Goal: Browse casually

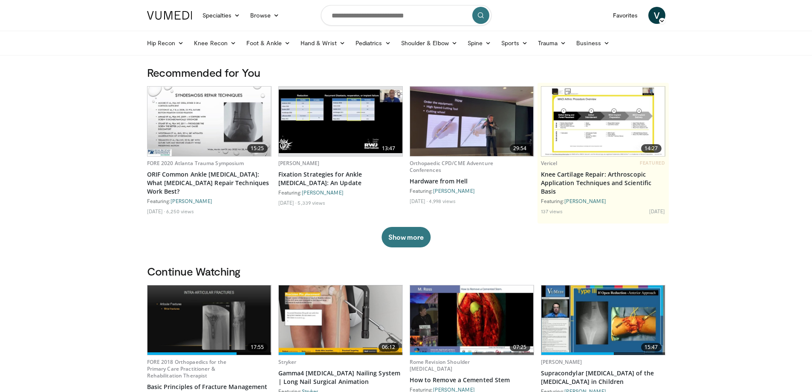
click at [167, 23] on link at bounding box center [169, 15] width 55 height 24
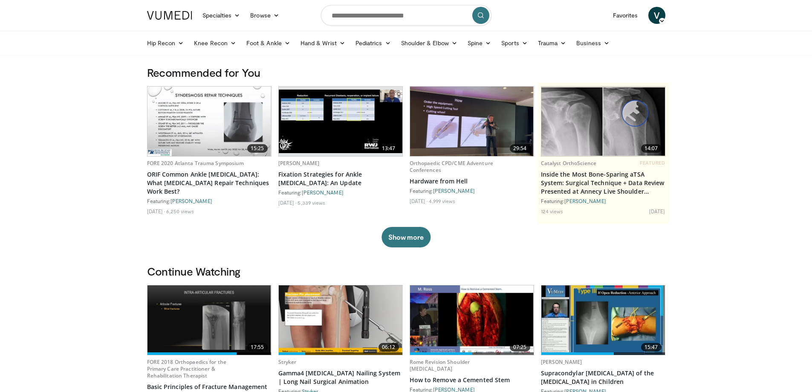
click at [175, 13] on img at bounding box center [169, 15] width 45 height 9
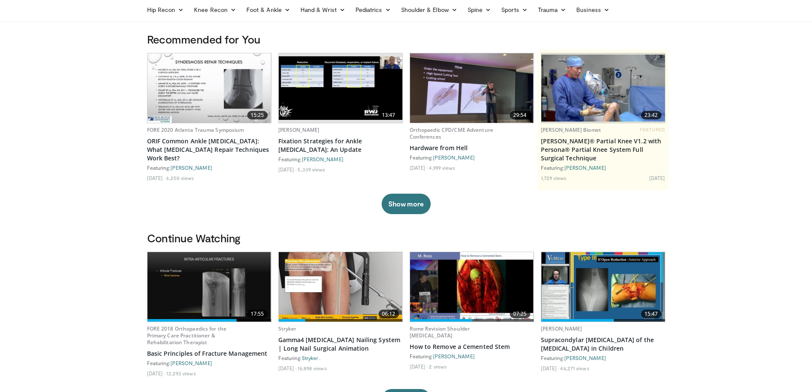
scroll to position [85, 0]
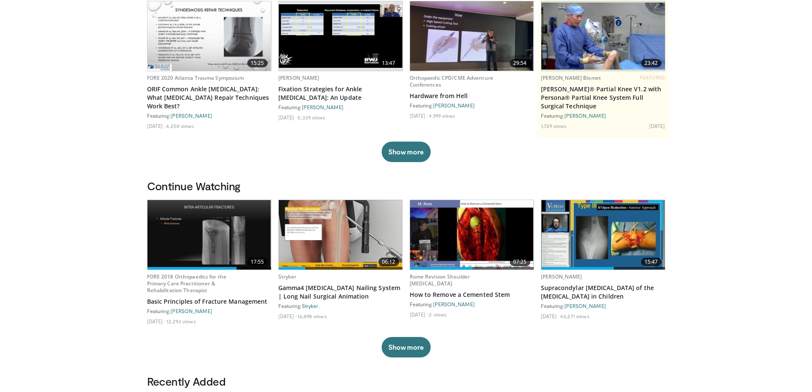
click at [595, 165] on div "Recommended for You 15:25 FORE 2020 Atlanta Trauma Symposium ORIF Common Ankle …" at bounding box center [406, 79] width 528 height 199
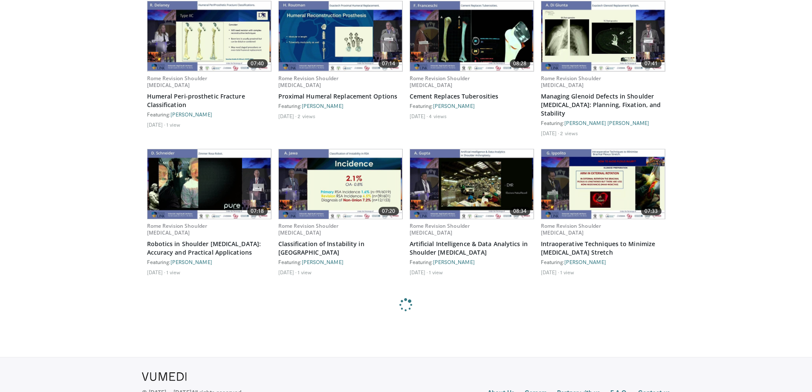
scroll to position [630, 0]
